Goal: Find specific page/section: Find specific page/section

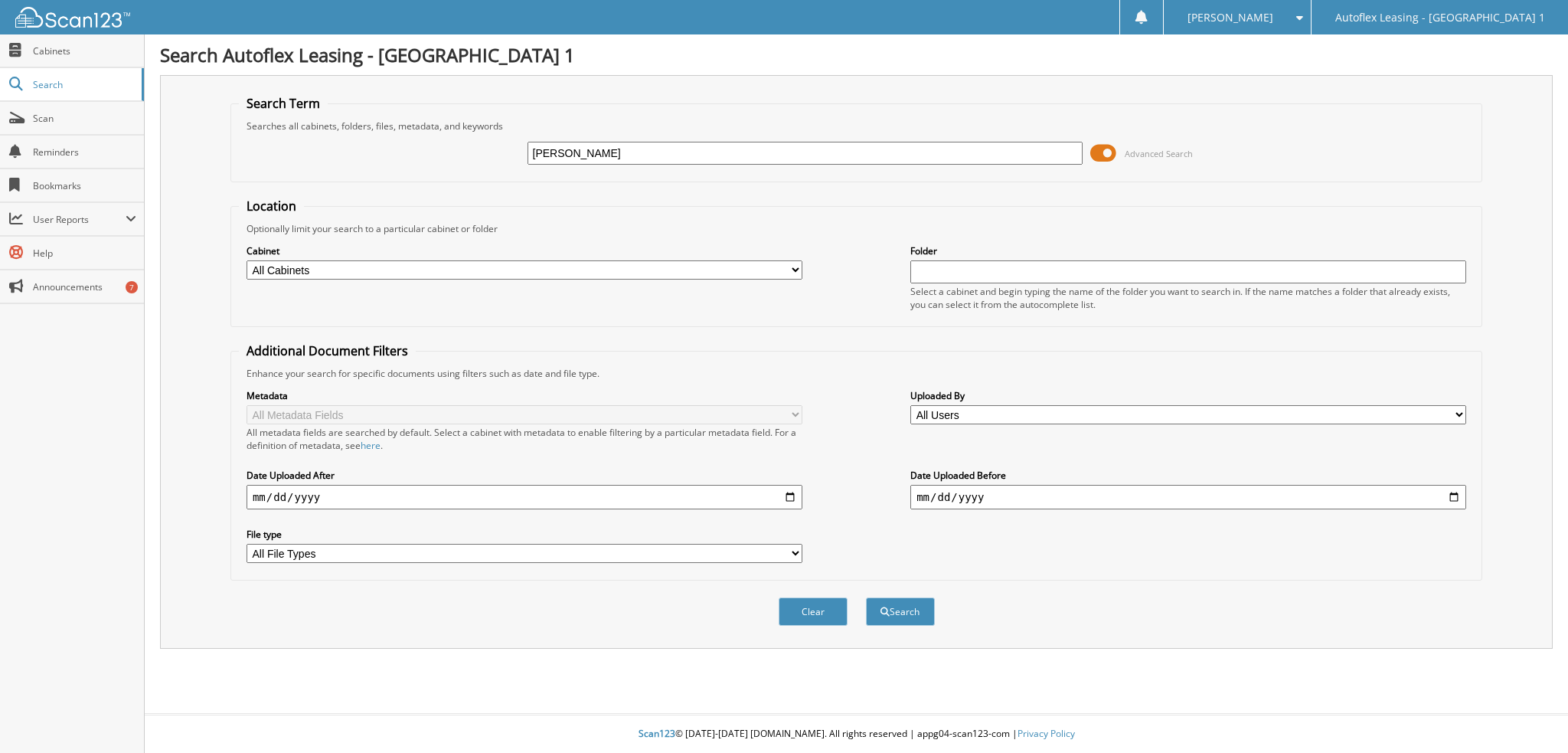
type input "[PERSON_NAME]"
click at [866, 597] on button "Search" at bounding box center [900, 611] width 69 height 28
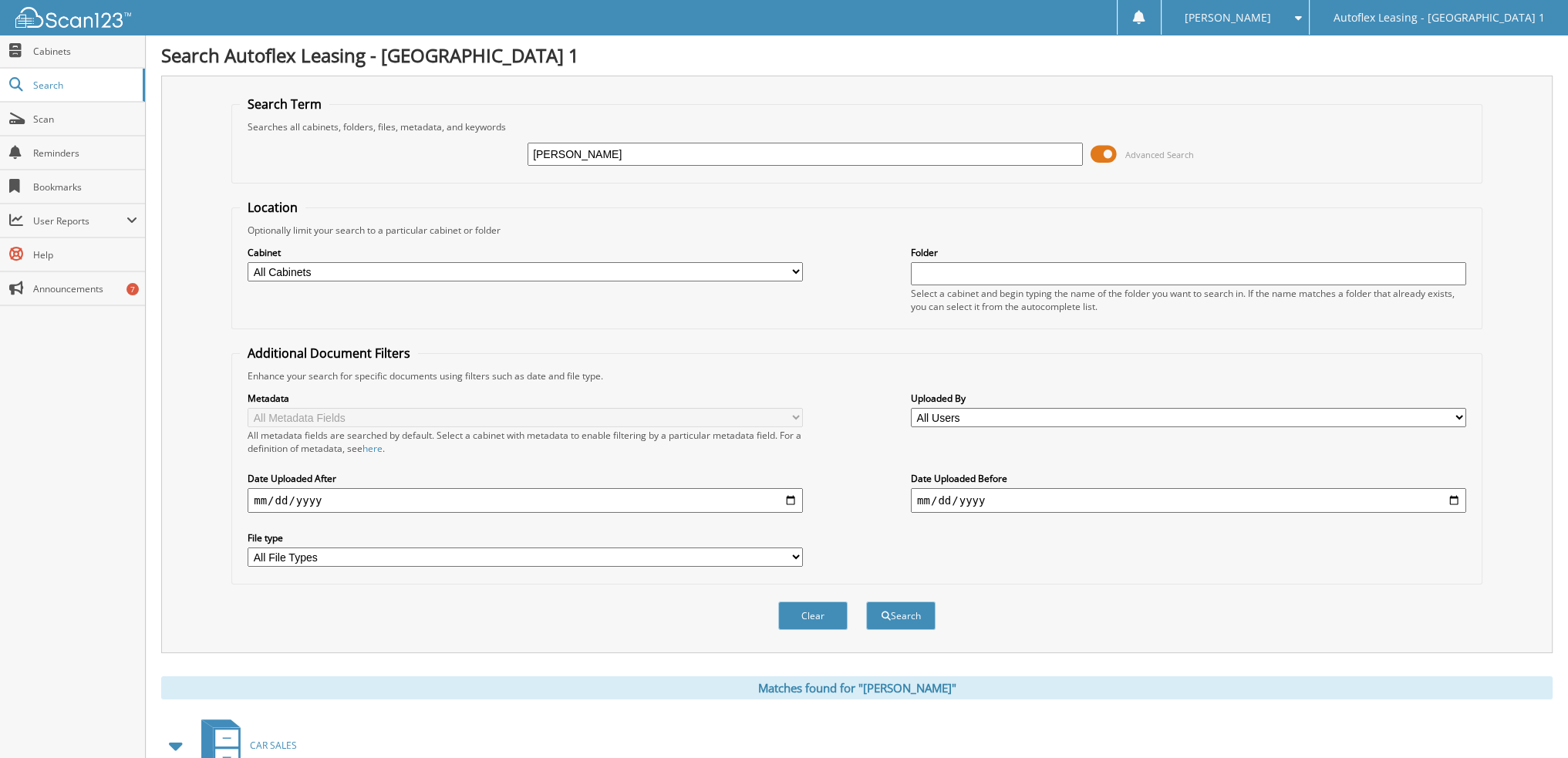
click at [1107, 155] on span at bounding box center [1104, 154] width 27 height 23
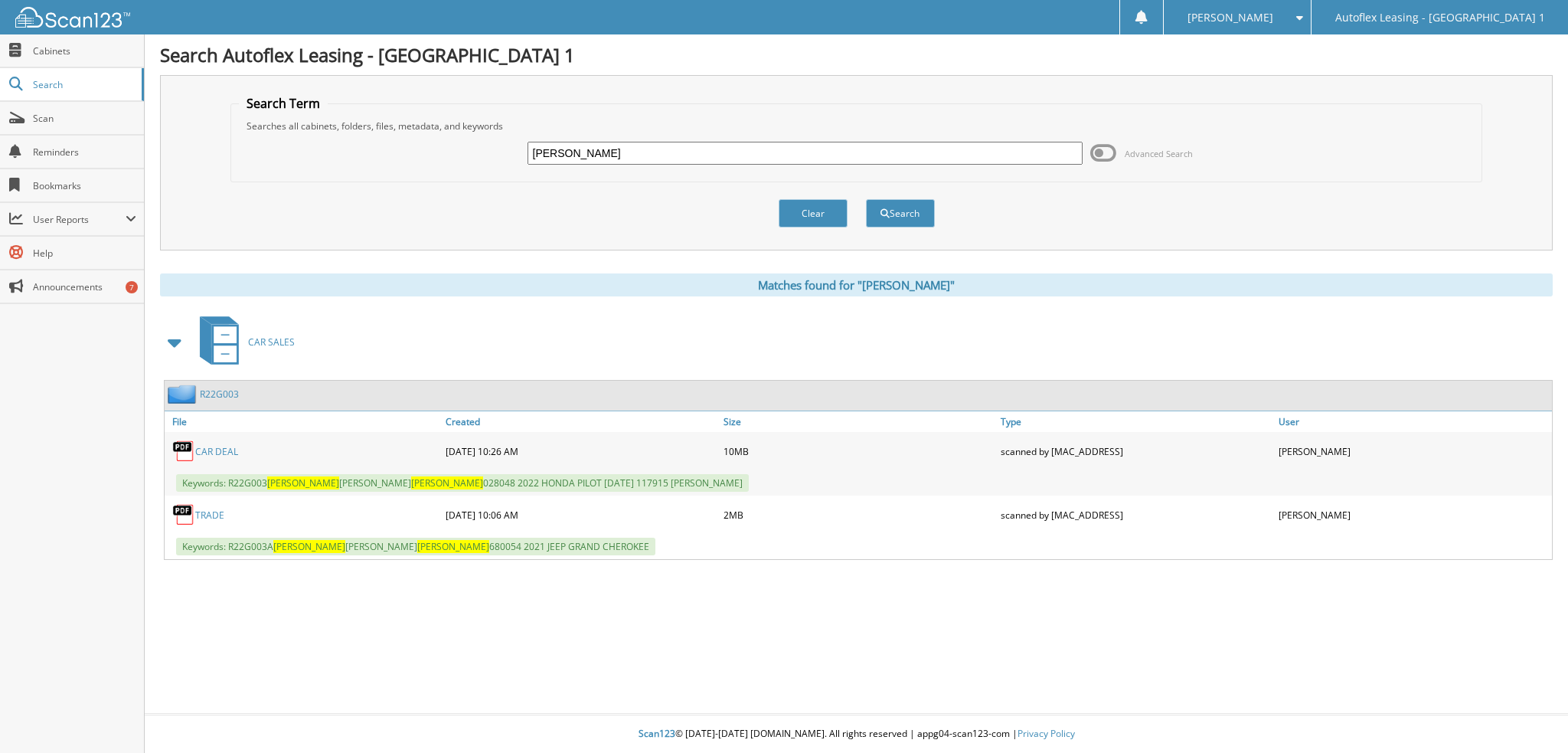
click at [226, 445] on link "CAR DEAL" at bounding box center [216, 450] width 43 height 13
